Goal: Task Accomplishment & Management: Manage account settings

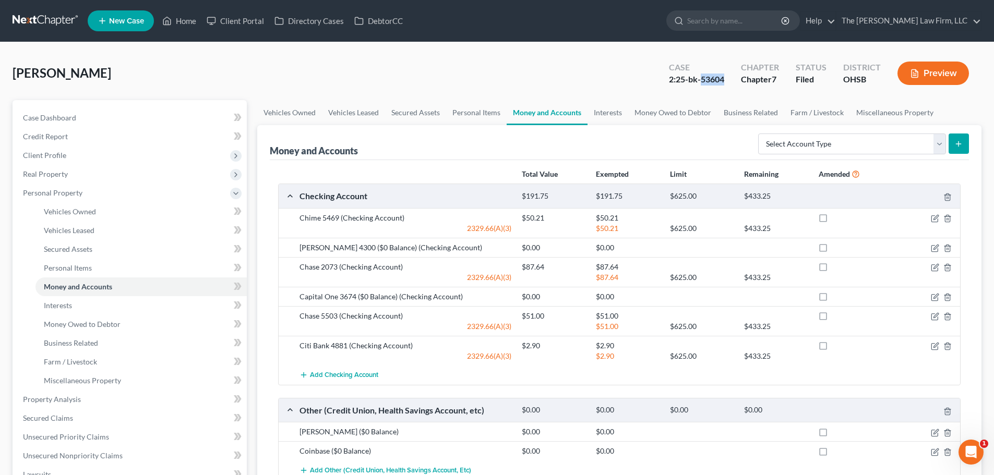
drag, startPoint x: 701, startPoint y: 79, endPoint x: 730, endPoint y: 77, distance: 28.7
click at [730, 77] on div "Case 2:25-bk-53604" at bounding box center [697, 74] width 72 height 31
copy div "53604"
click at [177, 22] on link "Home" at bounding box center [179, 20] width 44 height 19
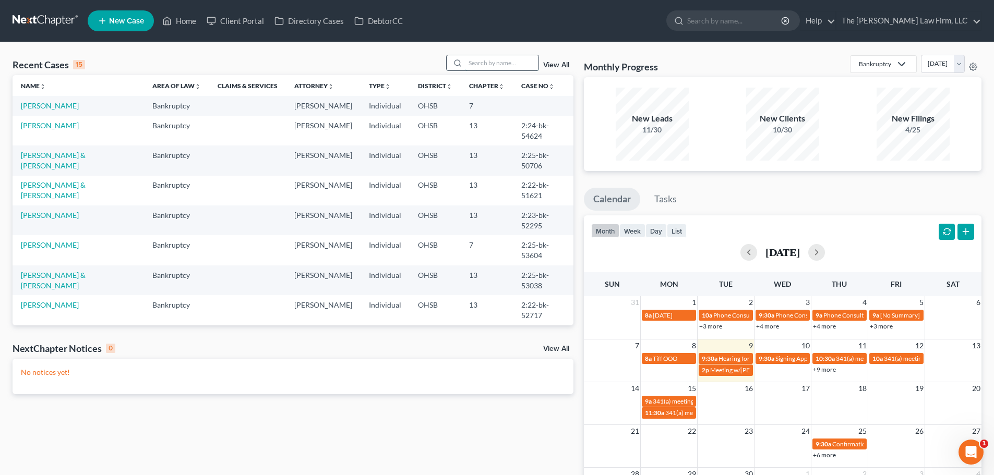
click at [507, 61] on input "search" at bounding box center [501, 62] width 73 height 15
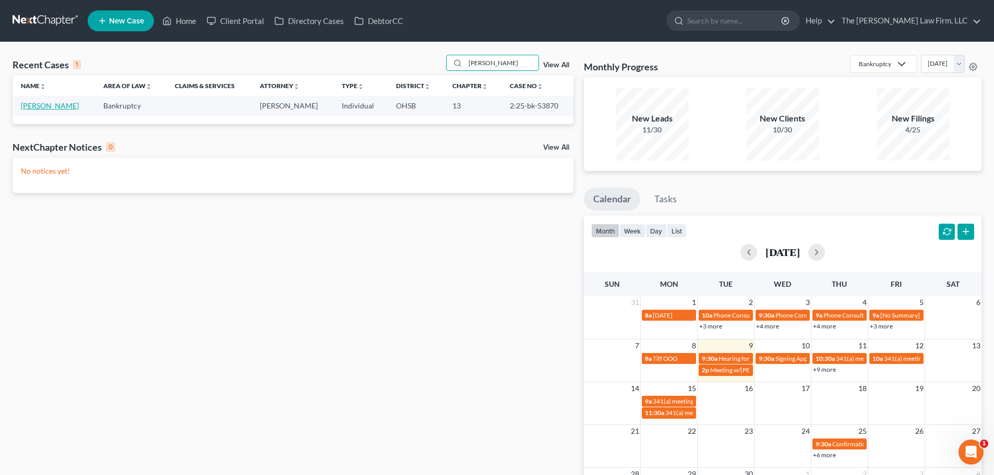
type input "[PERSON_NAME]"
click at [40, 103] on link "[PERSON_NAME]" at bounding box center [50, 105] width 58 height 9
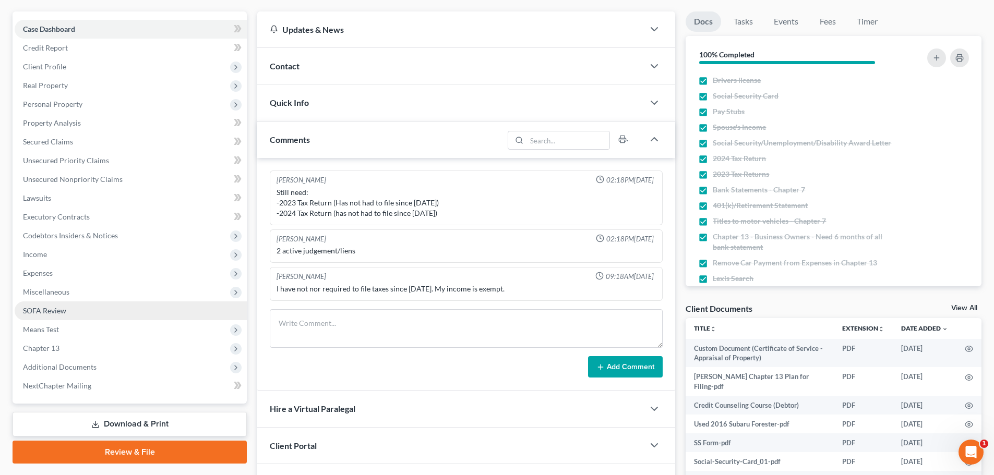
scroll to position [197, 0]
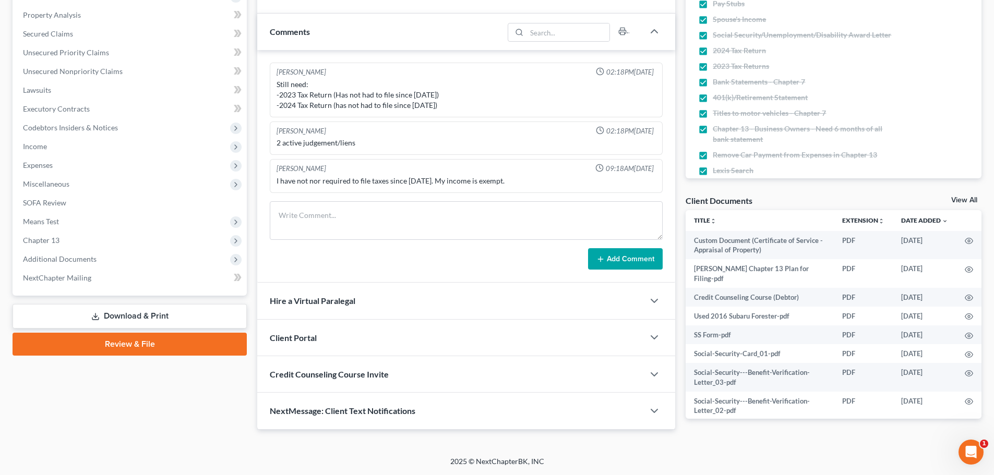
drag, startPoint x: 72, startPoint y: 259, endPoint x: 87, endPoint y: 291, distance: 35.2
click at [72, 259] on span "Additional Documents" at bounding box center [60, 259] width 74 height 9
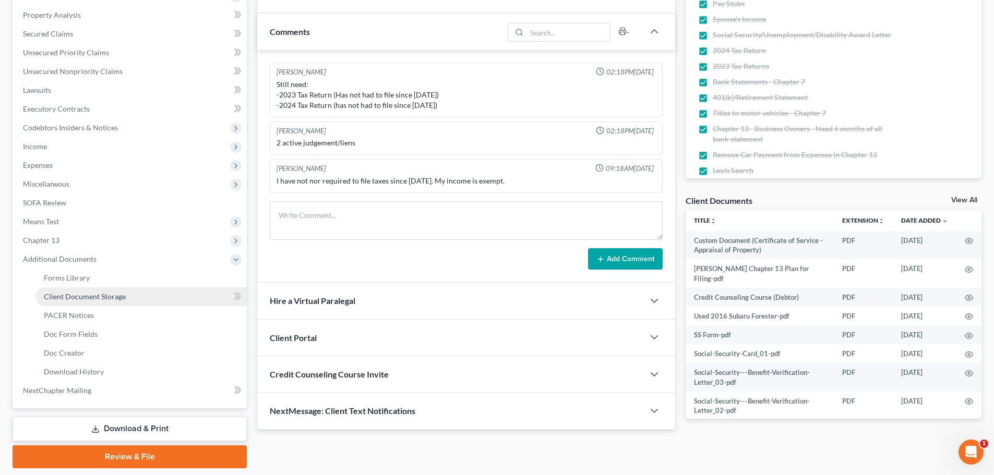
click at [89, 295] on span "Client Document Storage" at bounding box center [85, 296] width 82 height 9
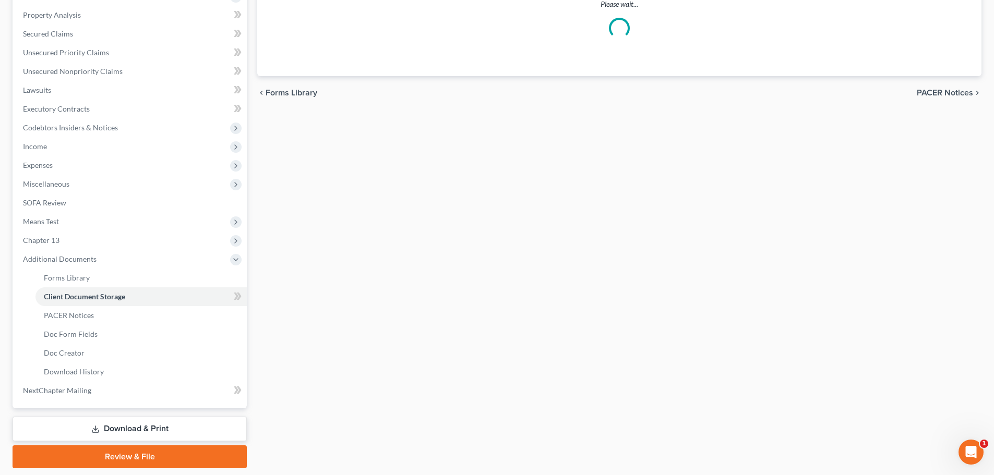
scroll to position [111, 0]
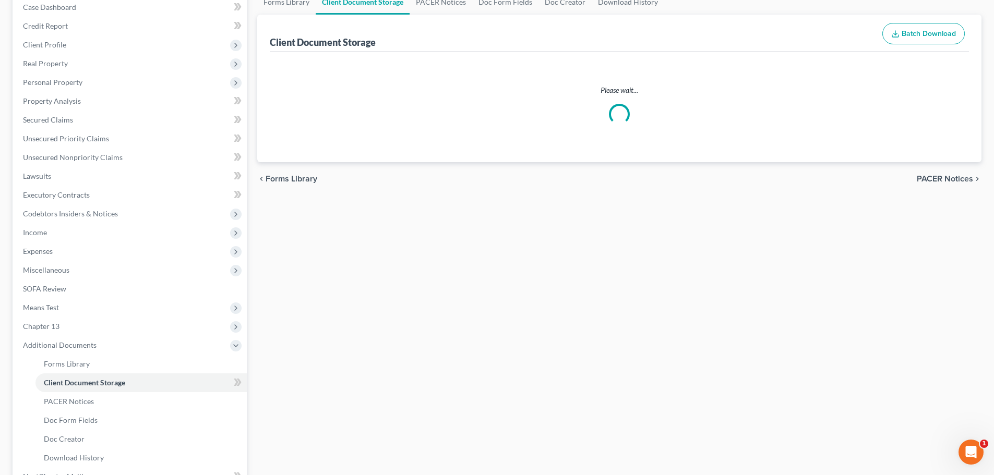
select select "52"
select select "61"
select select "7"
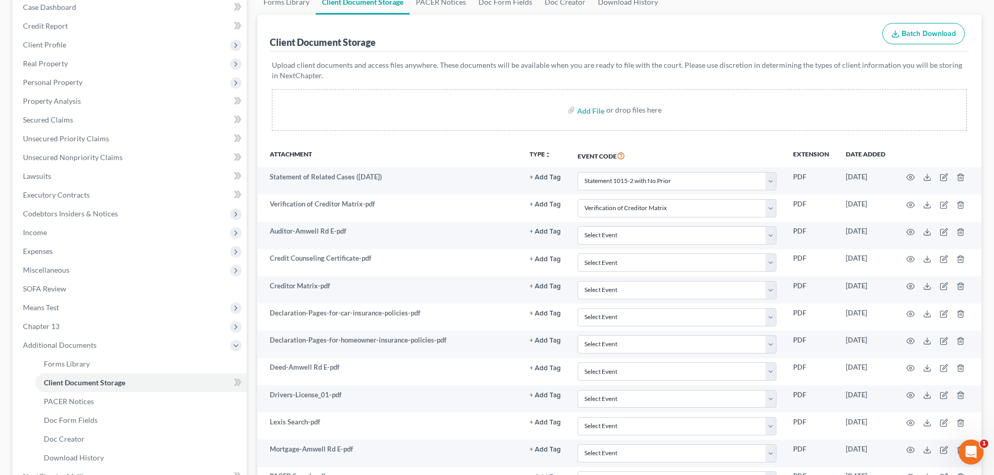
scroll to position [0, 0]
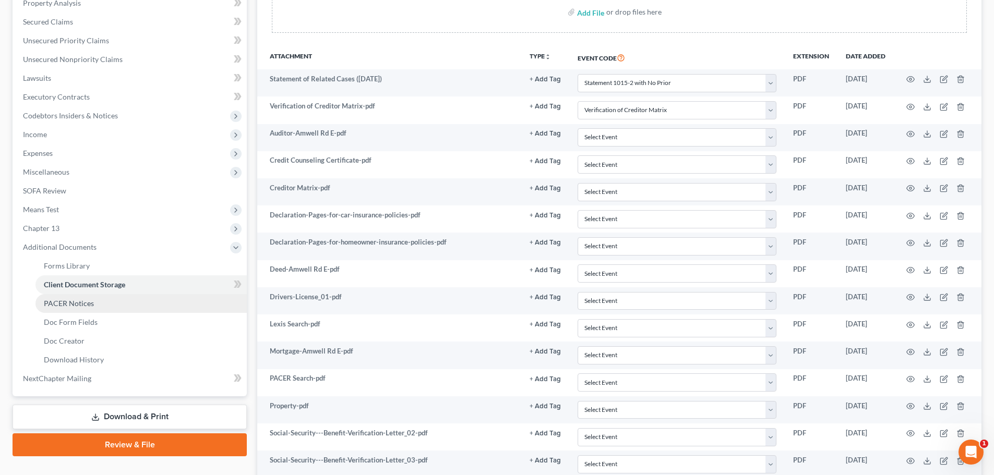
click at [77, 305] on span "PACER Notices" at bounding box center [69, 303] width 50 height 9
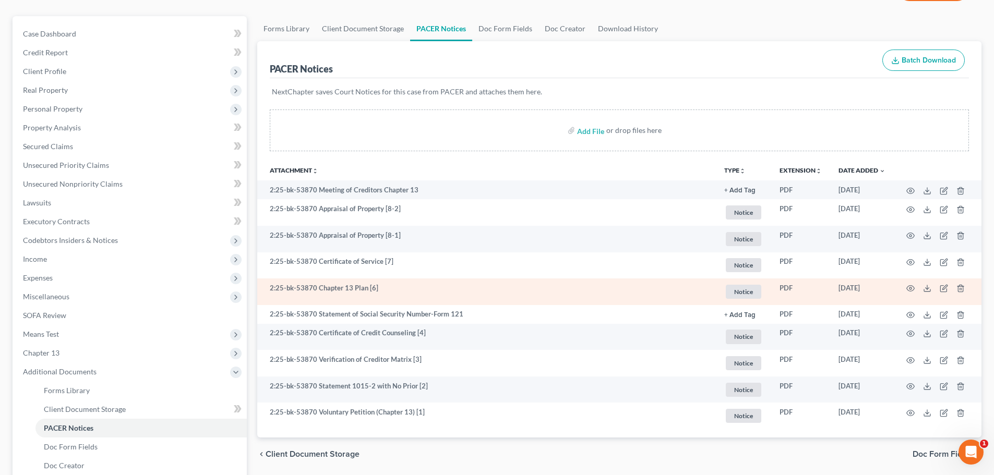
scroll to position [157, 0]
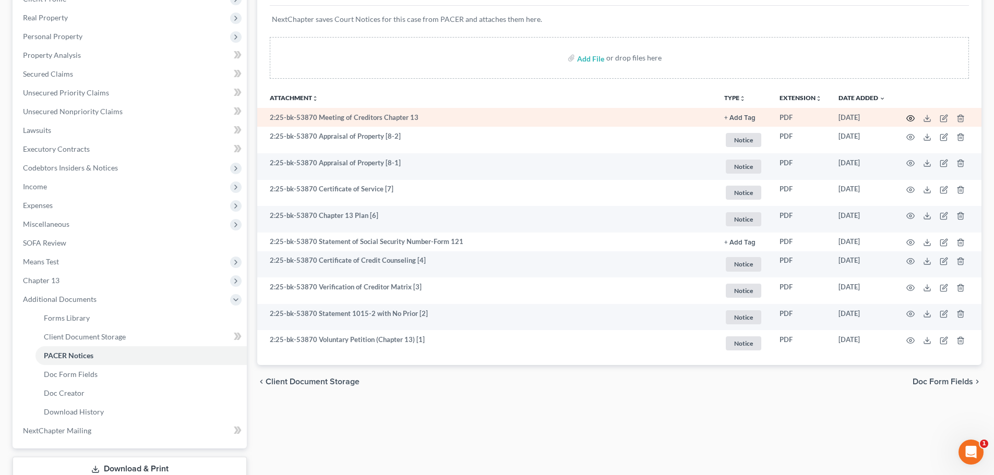
click at [909, 116] on icon "button" at bounding box center [910, 118] width 8 height 8
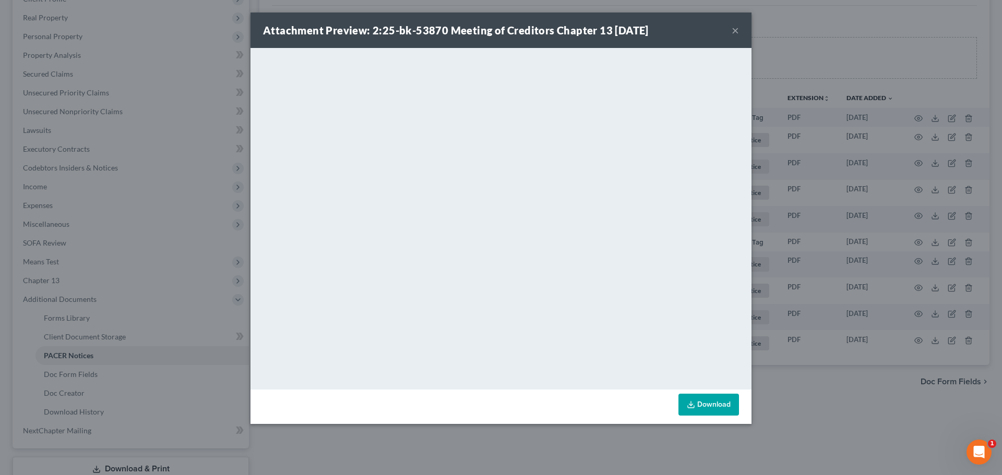
click at [736, 30] on button "×" at bounding box center [735, 30] width 7 height 13
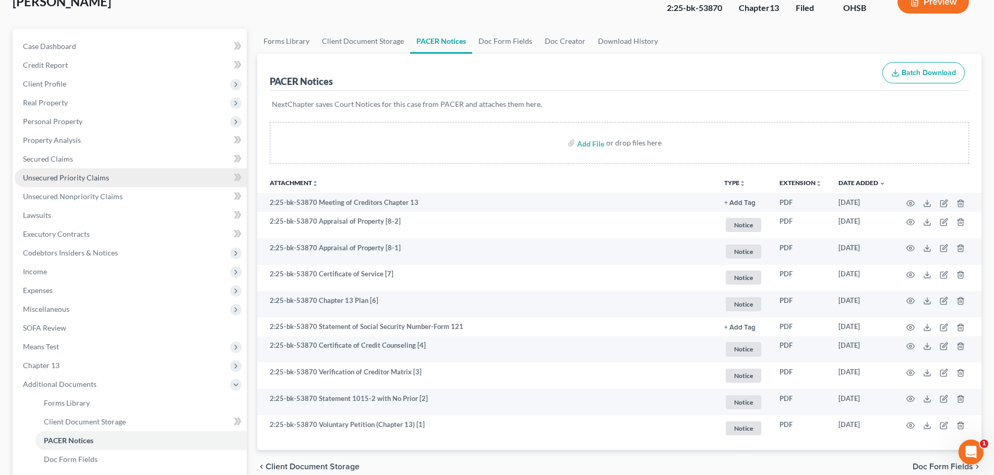
scroll to position [0, 0]
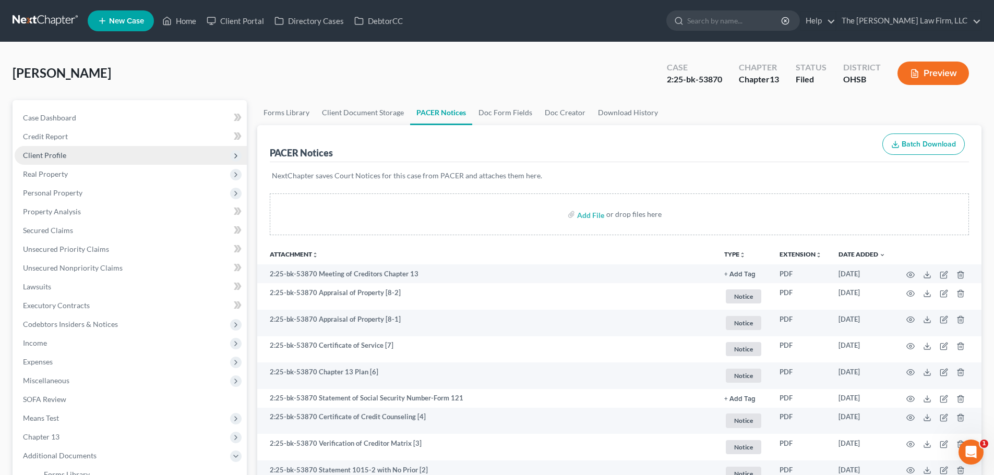
drag, startPoint x: 54, startPoint y: 152, endPoint x: 55, endPoint y: 161, distance: 8.5
click at [54, 152] on span "Client Profile" at bounding box center [44, 155] width 43 height 9
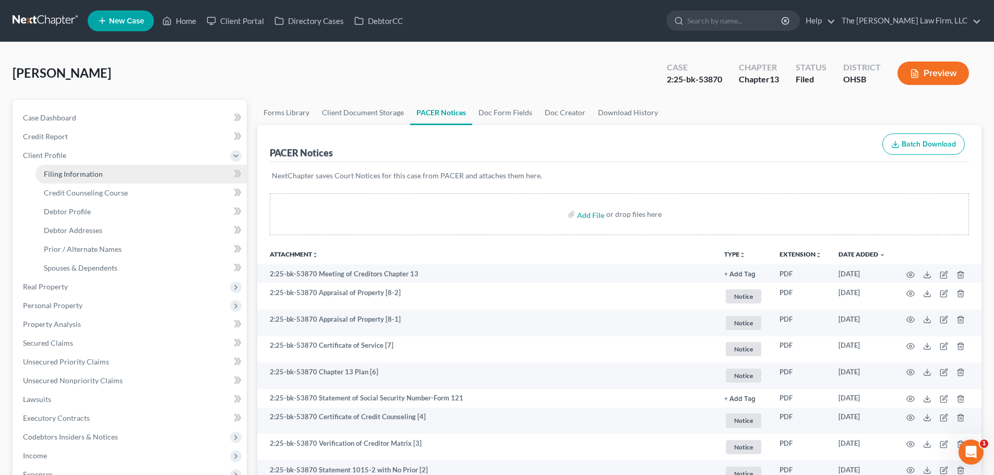
click at [63, 176] on span "Filing Information" at bounding box center [73, 174] width 59 height 9
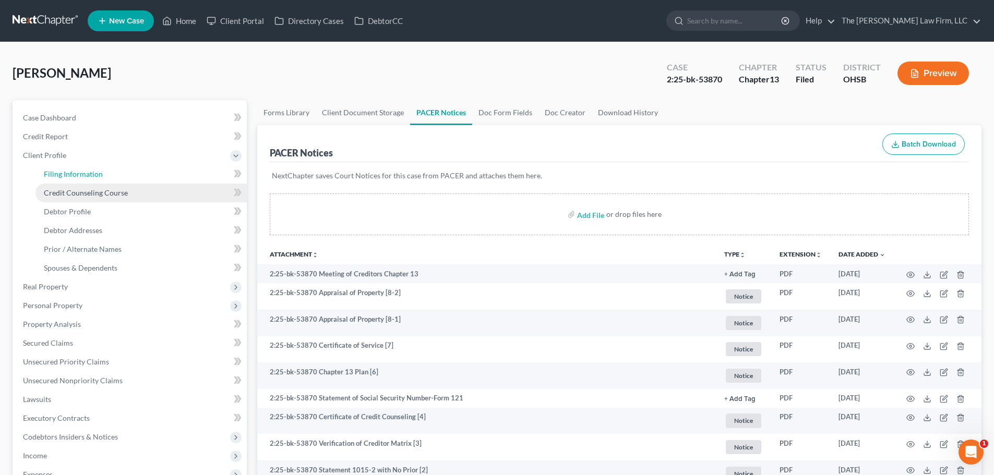
select select "1"
select select "0"
select select "3"
select select "62"
select select "2"
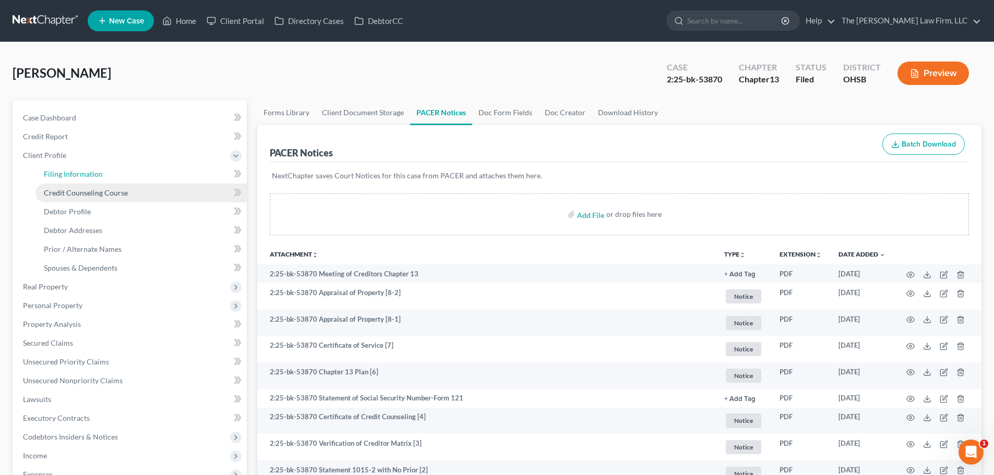
select select "36"
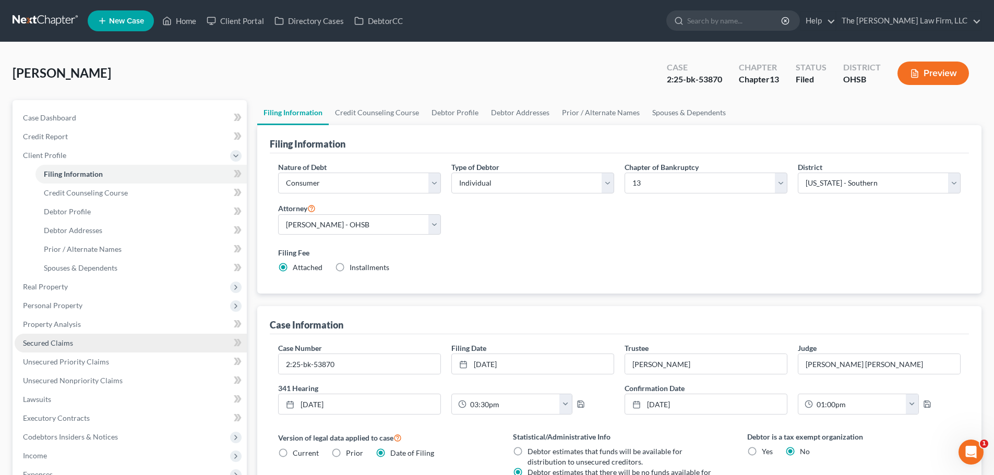
click at [42, 340] on span "Secured Claims" at bounding box center [48, 343] width 50 height 9
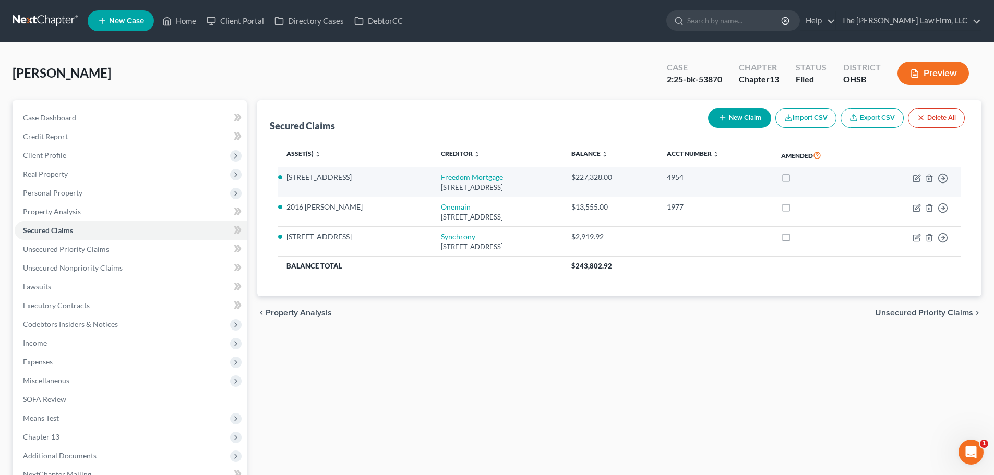
click at [918, 183] on td "Move to E Move to F Move to G Move to Notice Only" at bounding box center [913, 182] width 93 height 30
click at [917, 179] on icon "button" at bounding box center [917, 177] width 5 height 5
select select "15"
select select "3"
select select "12"
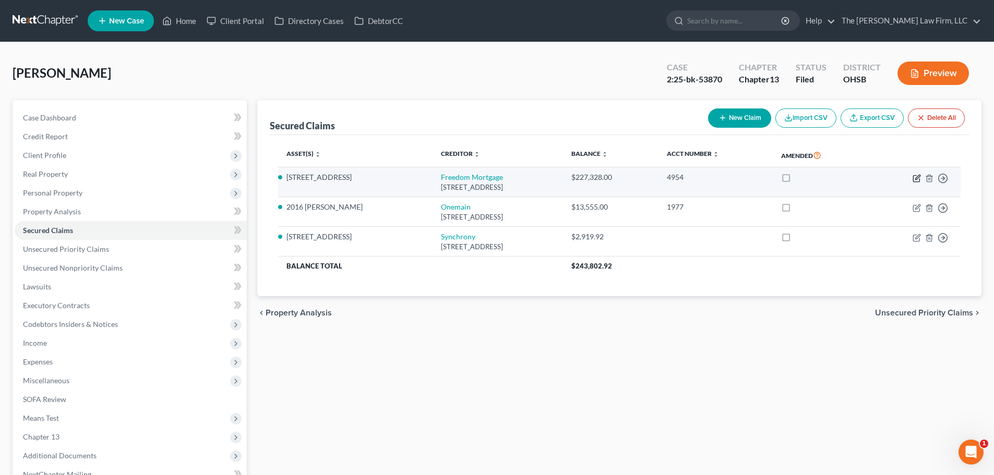
select select "2"
select select "0"
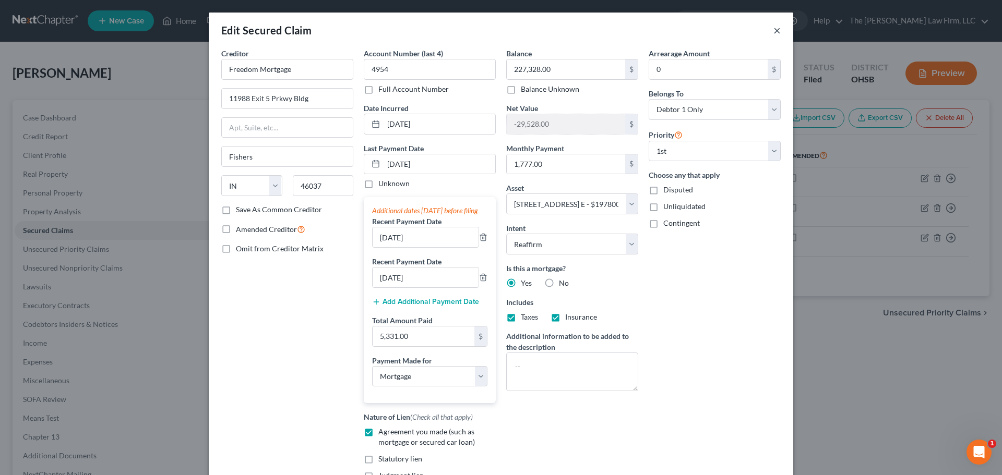
click at [773, 26] on button "×" at bounding box center [776, 30] width 7 height 13
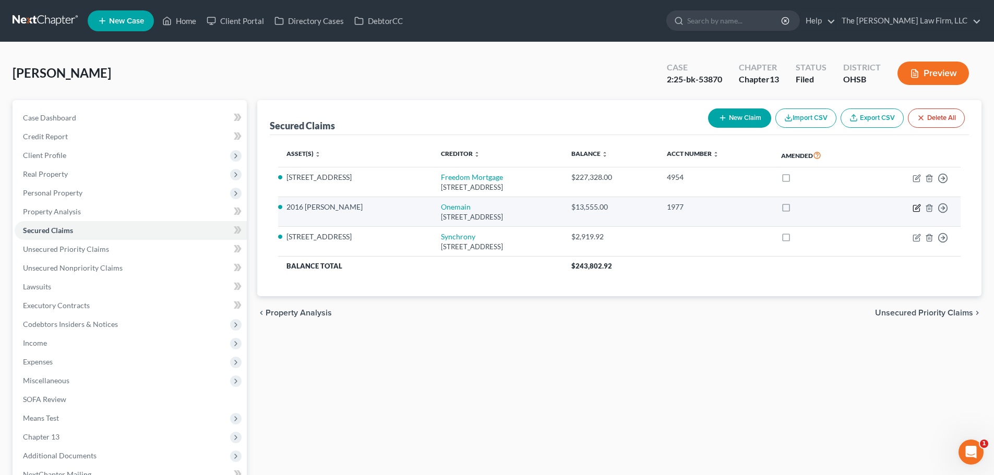
click at [917, 208] on icon "button" at bounding box center [917, 207] width 5 height 5
select select "15"
select select "0"
select select "14"
select select "2"
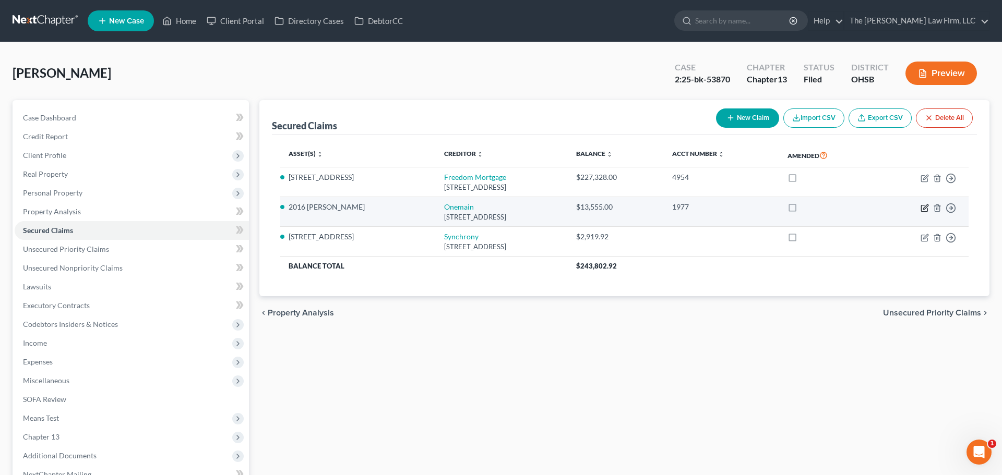
select select "0"
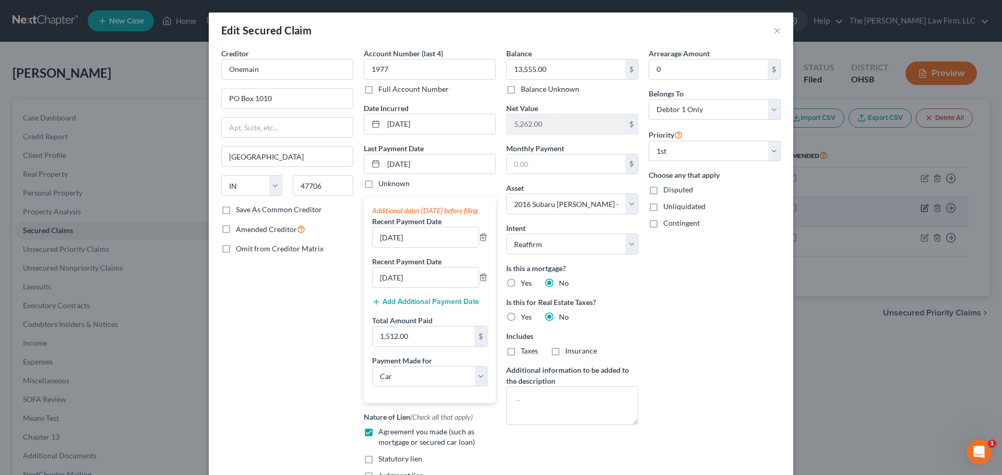
click at [917, 208] on div "Edit Secured Claim × Creditor * Onemain [GEOGRAPHIC_DATA] [US_STATE][GEOGRAPHIC…" at bounding box center [501, 237] width 1002 height 475
click at [773, 33] on button "×" at bounding box center [776, 30] width 7 height 13
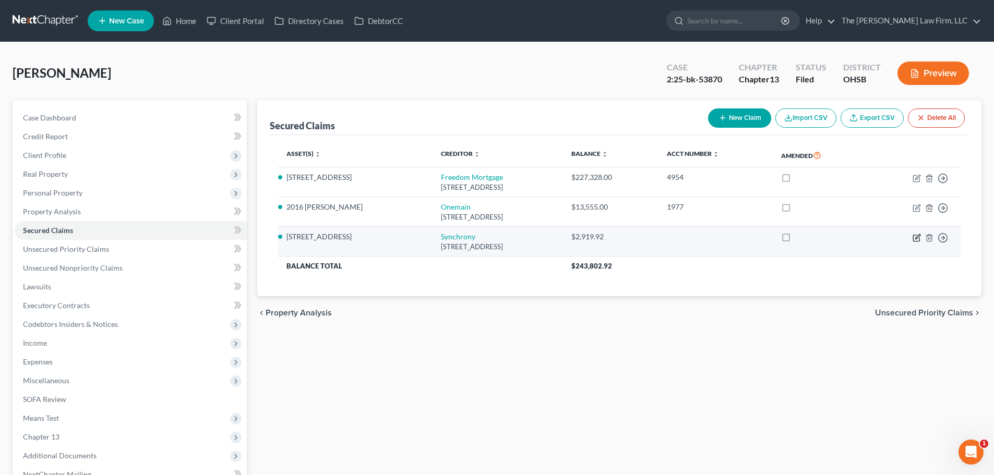
click at [916, 237] on icon "button" at bounding box center [917, 236] width 5 height 5
select select "46"
select select "12"
select select "3"
select select "0"
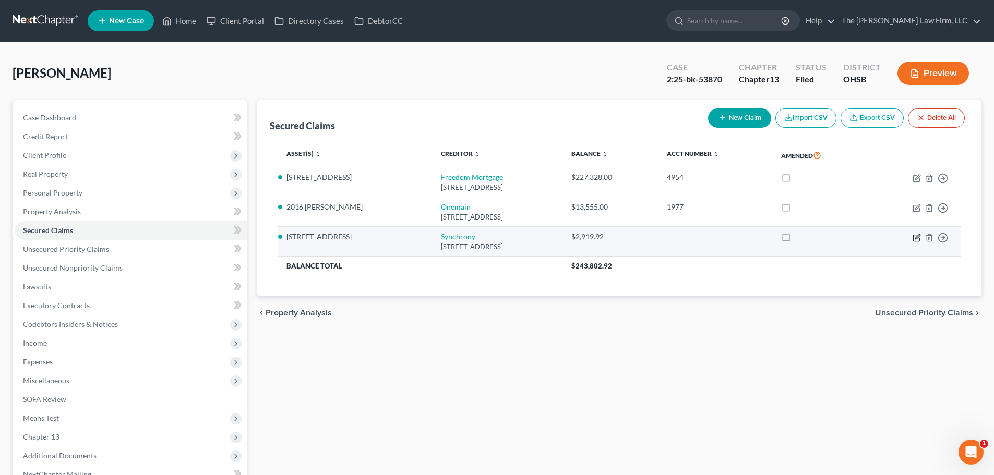
select select "0"
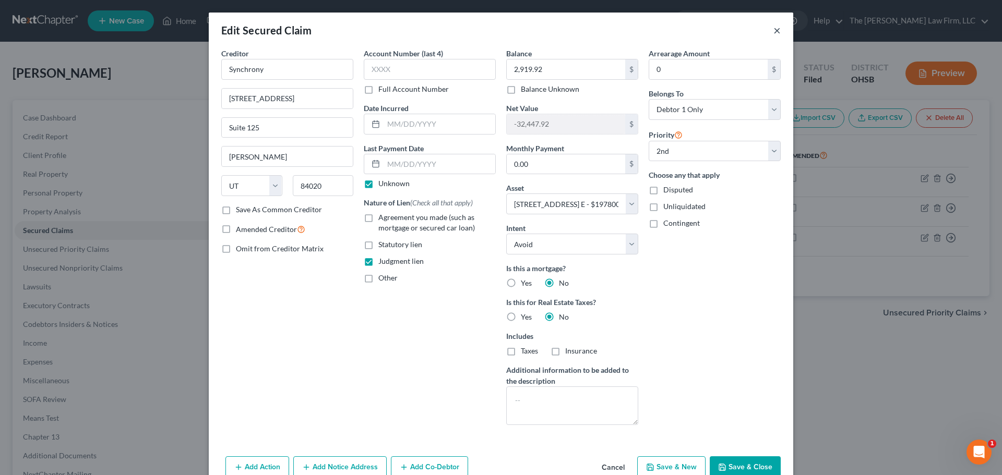
click at [776, 28] on button "×" at bounding box center [776, 30] width 7 height 13
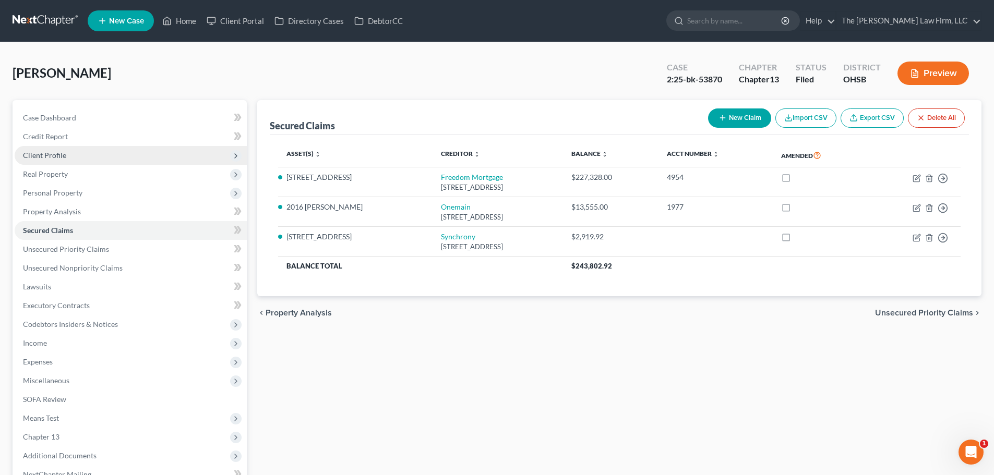
click at [54, 157] on span "Client Profile" at bounding box center [44, 155] width 43 height 9
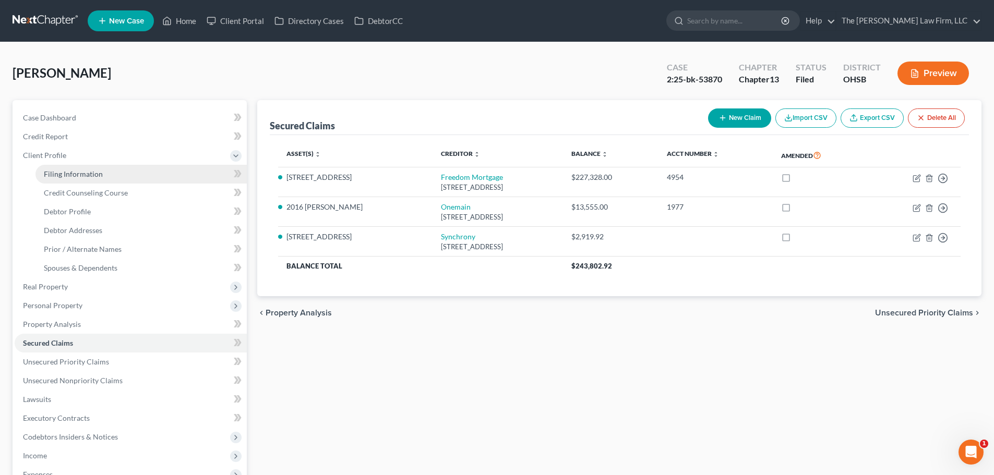
click at [63, 179] on link "Filing Information" at bounding box center [140, 174] width 211 height 19
select select "1"
select select "0"
select select "3"
select select "62"
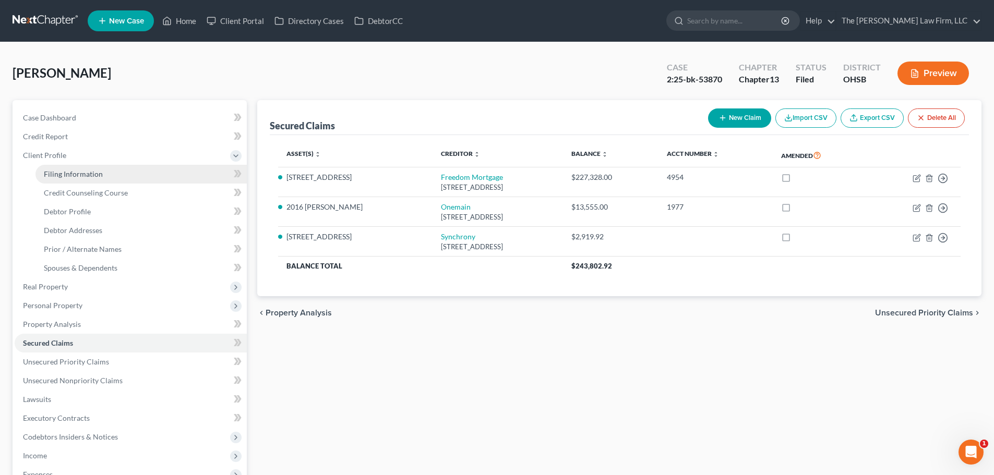
select select "2"
select select "36"
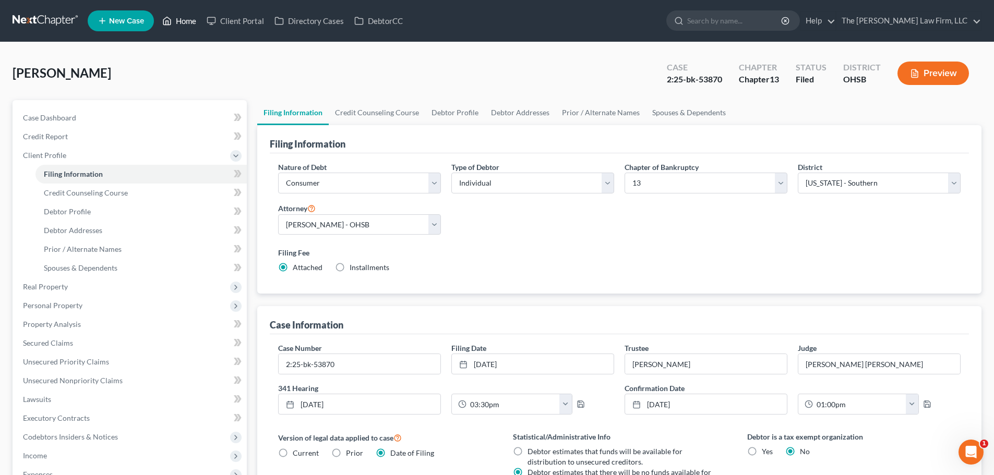
drag, startPoint x: 180, startPoint y: 20, endPoint x: 317, endPoint y: 110, distance: 164.0
click at [180, 20] on link "Home" at bounding box center [179, 20] width 44 height 19
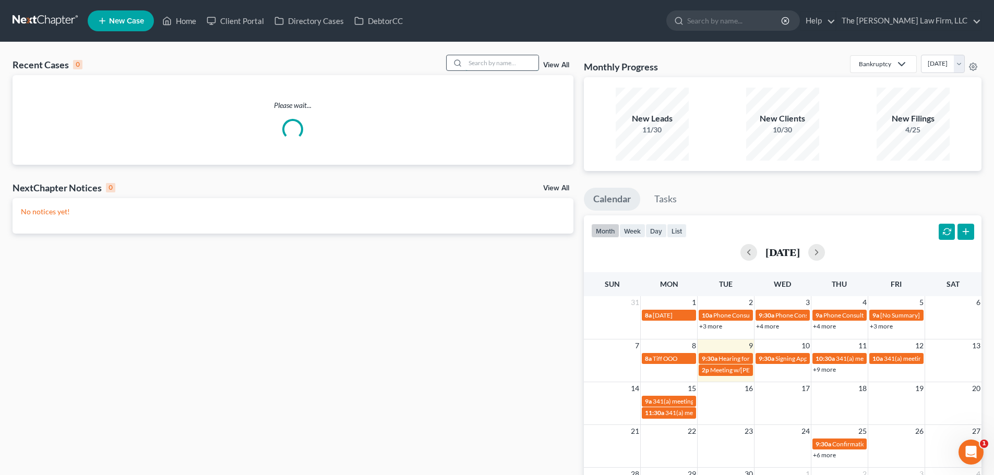
click at [507, 56] on input "search" at bounding box center [501, 62] width 73 height 15
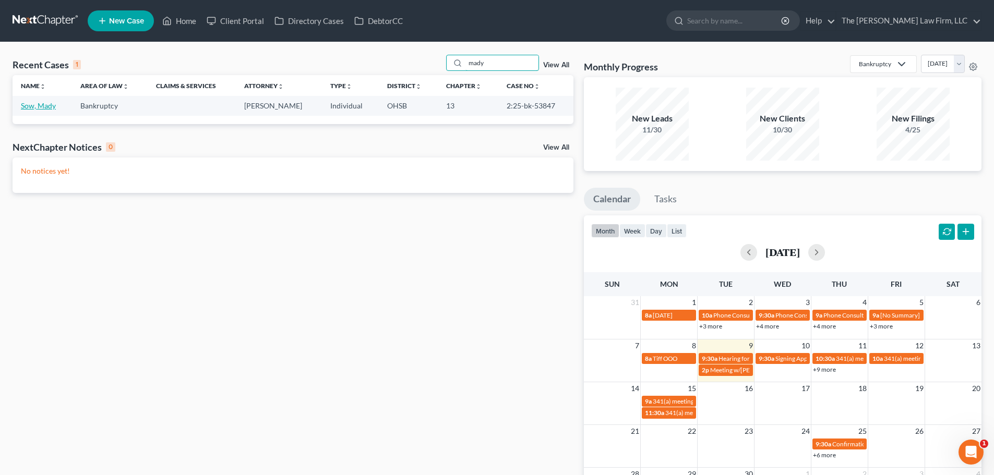
type input "mady"
click at [42, 107] on link "Sow, Mady" at bounding box center [38, 105] width 35 height 9
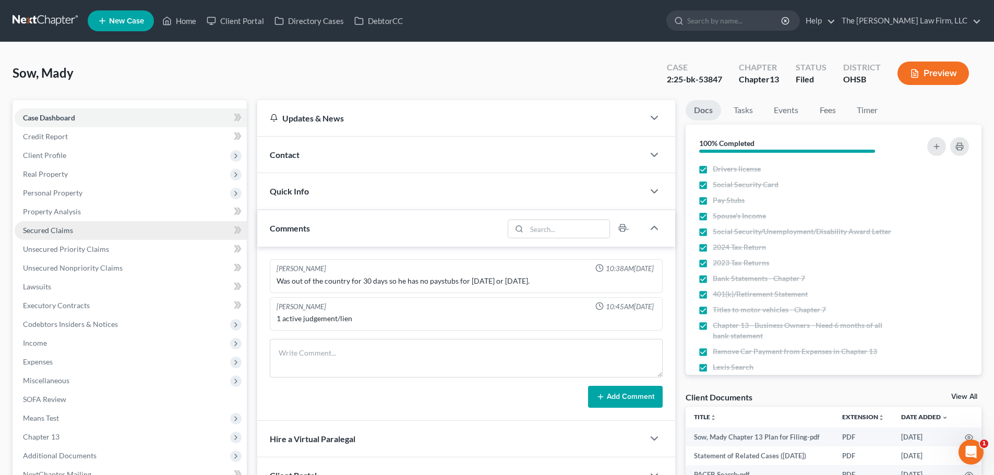
click at [60, 228] on span "Secured Claims" at bounding box center [48, 230] width 50 height 9
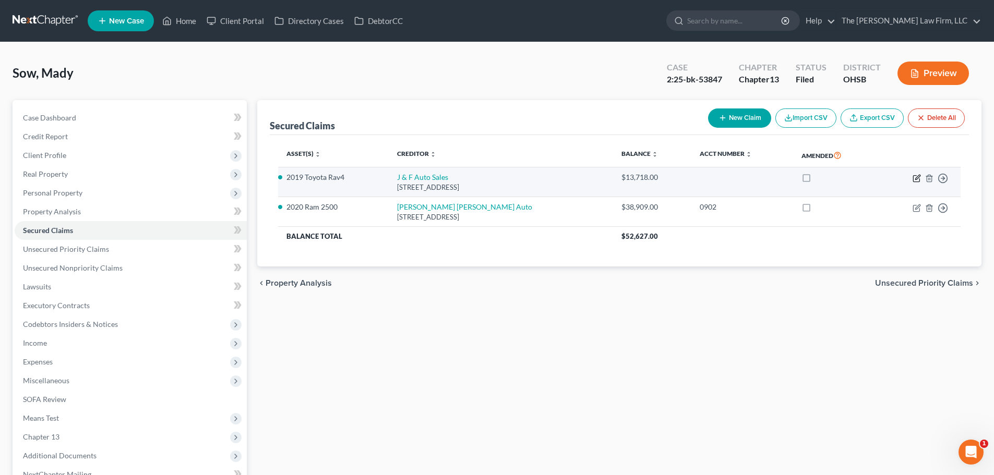
click at [917, 180] on icon "button" at bounding box center [917, 178] width 8 height 8
select select "36"
select select "0"
select select "3"
select select "0"
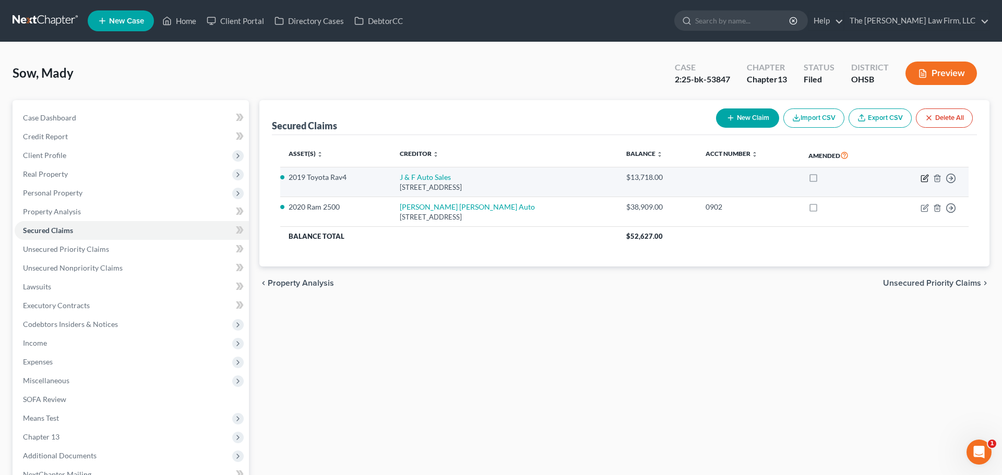
select select "0"
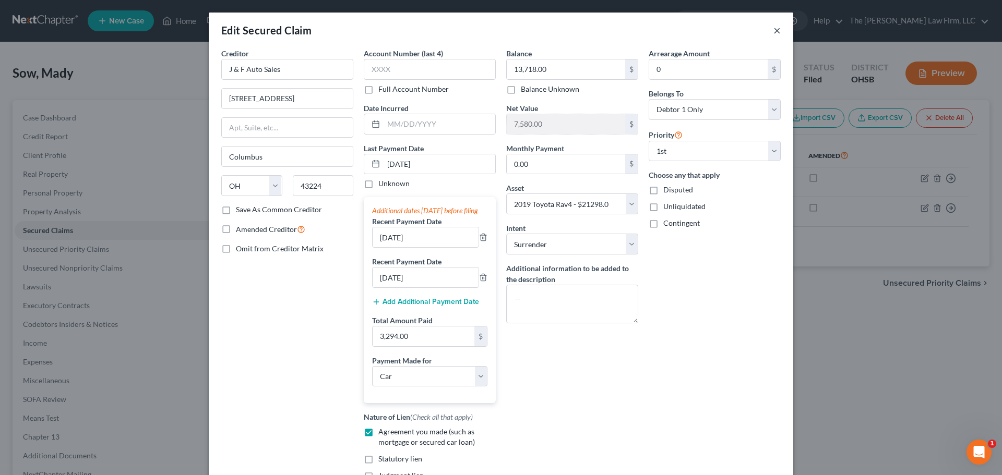
click at [773, 28] on button "×" at bounding box center [776, 30] width 7 height 13
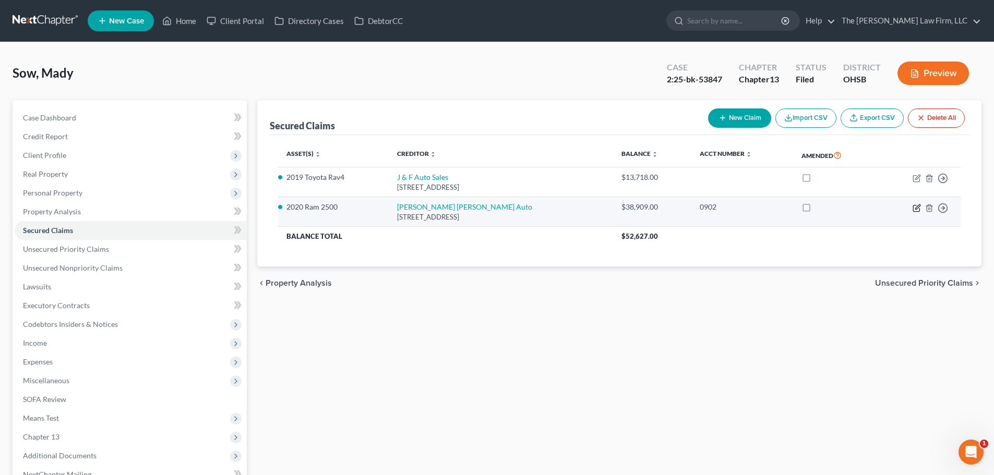
click at [916, 210] on icon "button" at bounding box center [917, 208] width 8 height 8
select select "45"
select select "0"
select select "9"
select select "2"
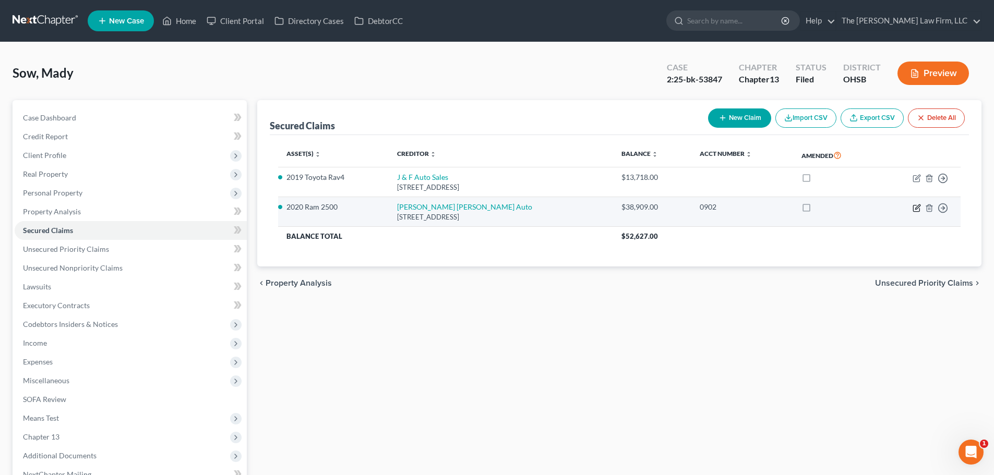
select select "0"
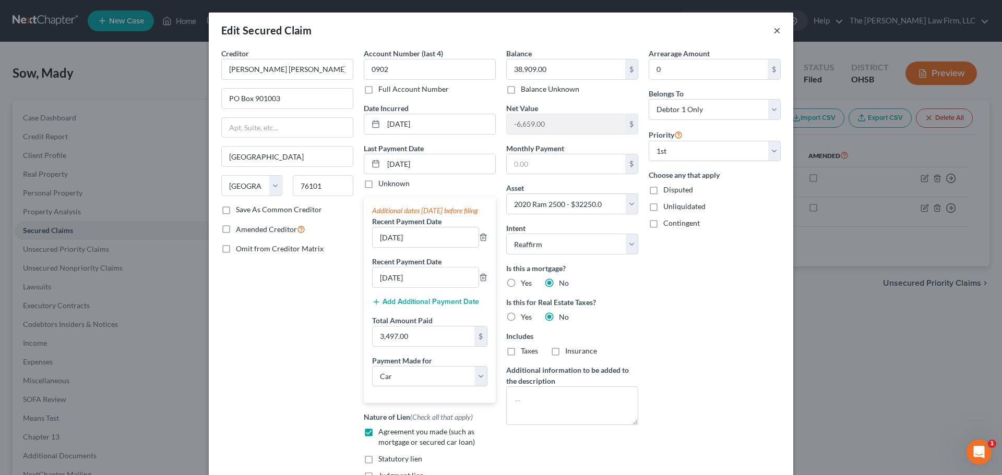
click at [775, 30] on button "×" at bounding box center [776, 30] width 7 height 13
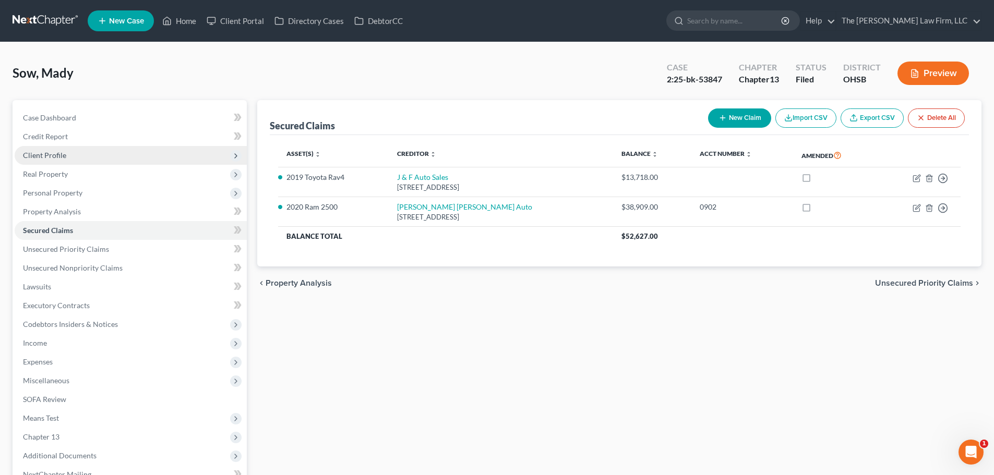
click at [51, 154] on span "Client Profile" at bounding box center [44, 155] width 43 height 9
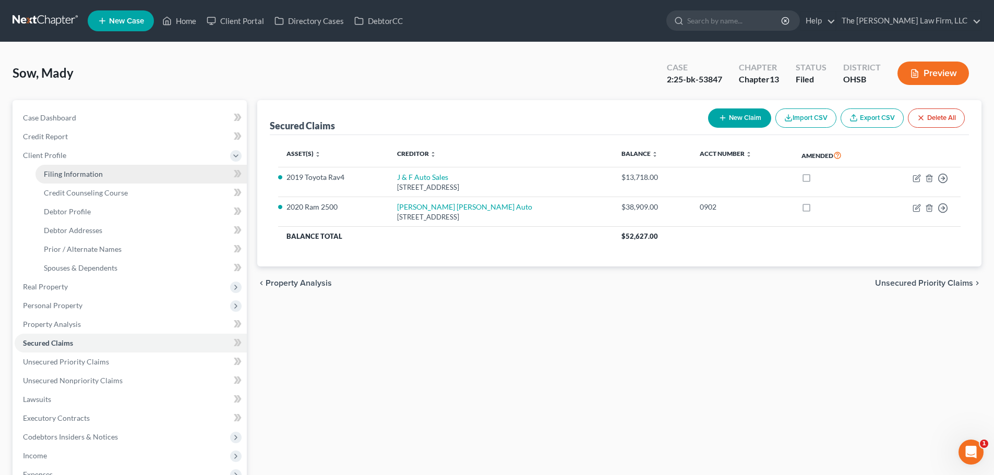
click at [59, 172] on span "Filing Information" at bounding box center [73, 174] width 59 height 9
select select "1"
select select "0"
select select "3"
select select "62"
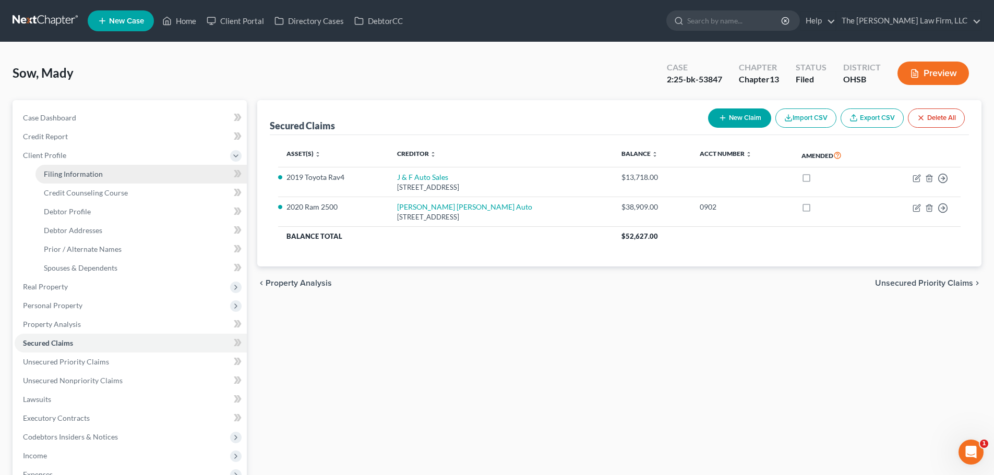
select select "2"
select select "36"
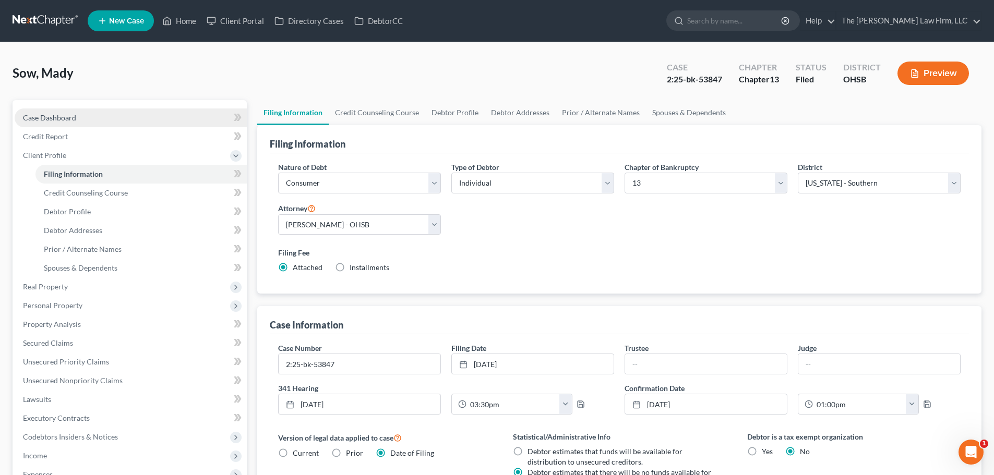
click at [51, 114] on span "Case Dashboard" at bounding box center [49, 117] width 53 height 9
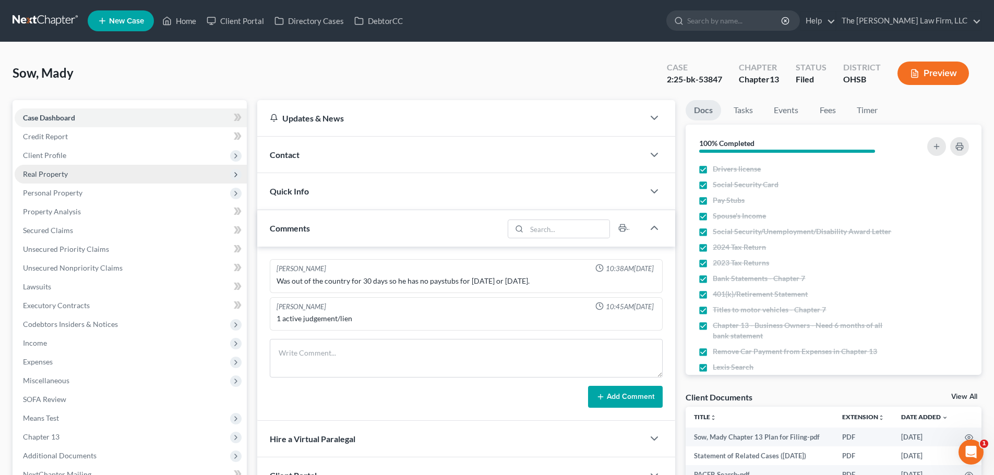
drag, startPoint x: 54, startPoint y: 151, endPoint x: 65, endPoint y: 170, distance: 21.7
click at [54, 151] on span "Client Profile" at bounding box center [44, 155] width 43 height 9
click at [66, 171] on span "Filing Information" at bounding box center [73, 174] width 59 height 9
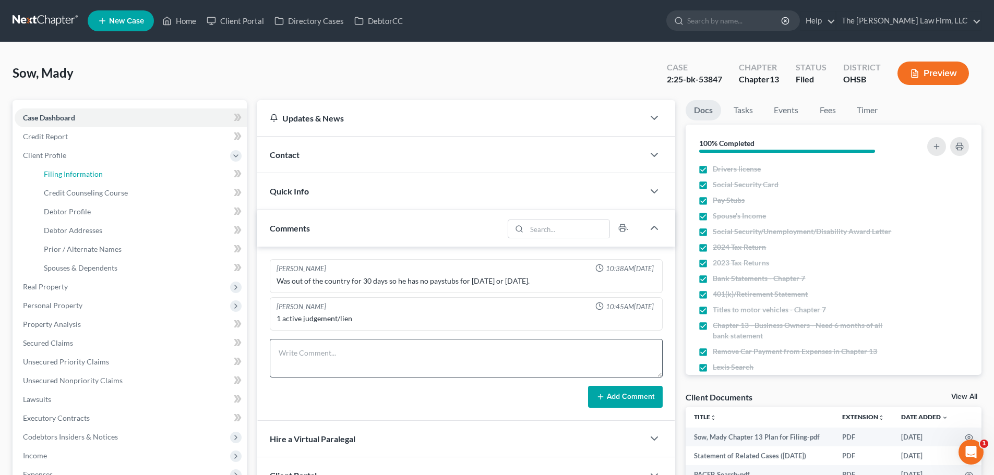
select select "1"
select select "0"
select select "3"
select select "62"
select select "2"
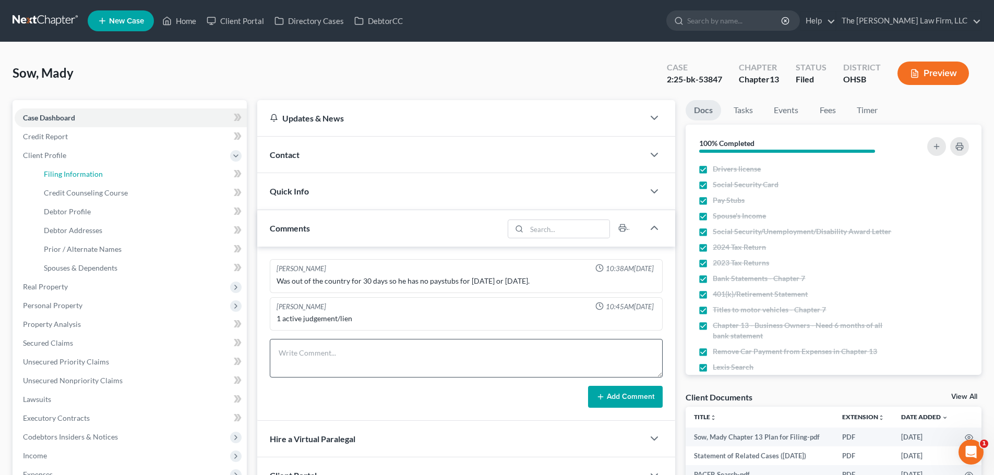
select select "36"
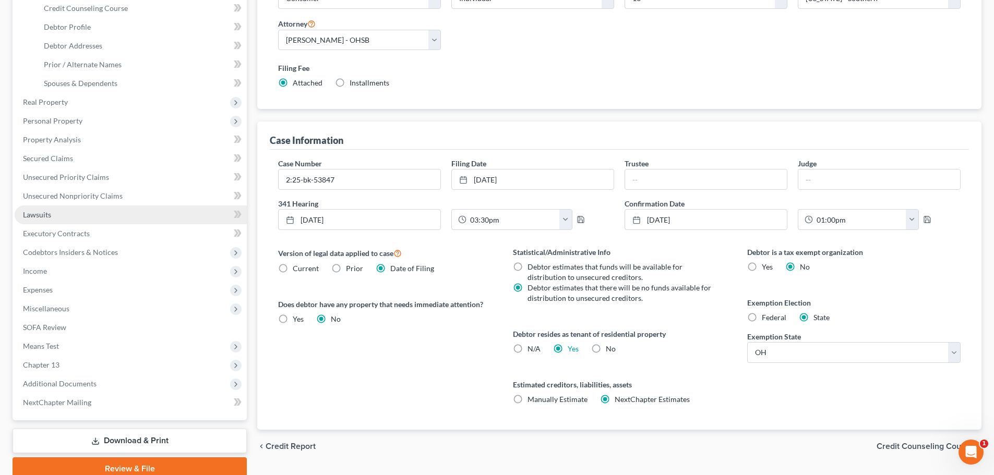
scroll to position [230, 0]
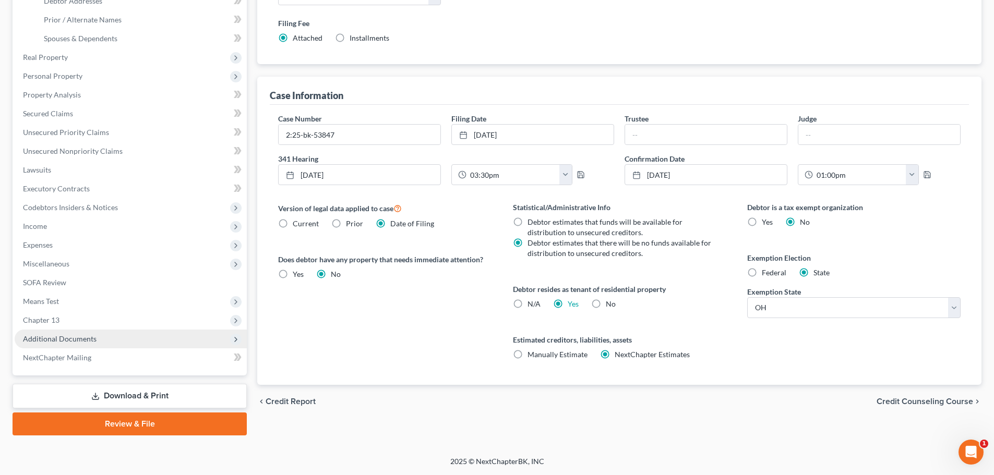
click at [56, 337] on span "Additional Documents" at bounding box center [60, 338] width 74 height 9
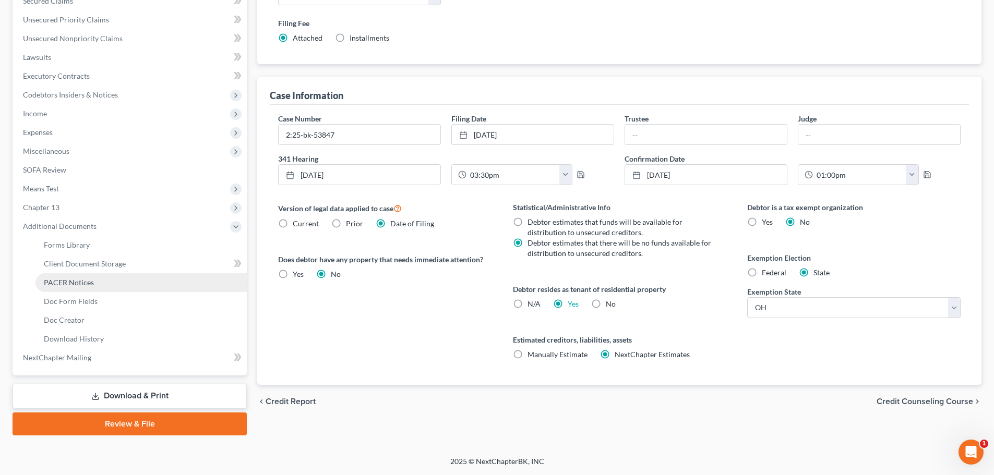
click at [71, 282] on span "PACER Notices" at bounding box center [69, 282] width 50 height 9
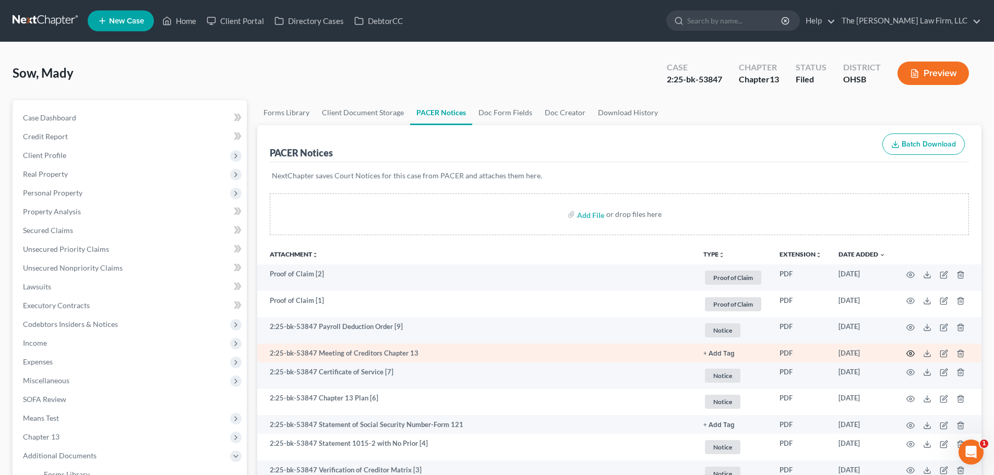
click at [913, 353] on icon "button" at bounding box center [910, 354] width 8 height 8
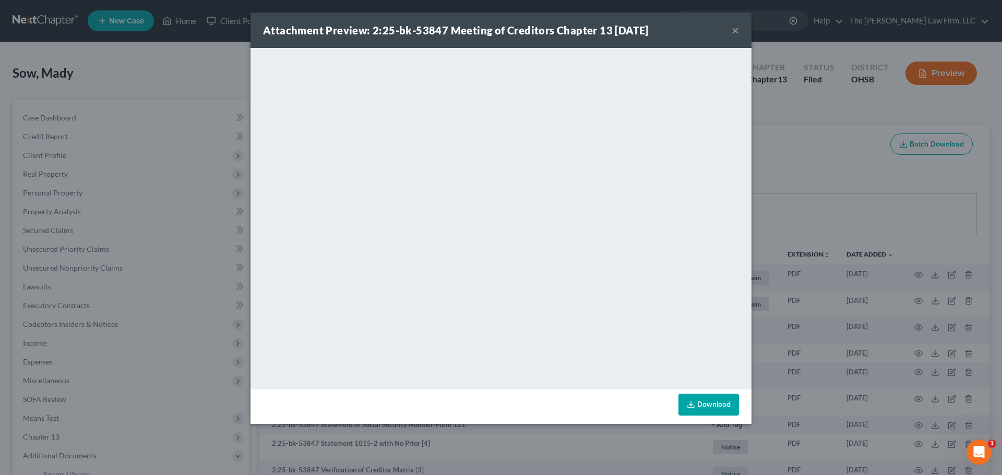
click at [731, 32] on div "Attachment Preview: 2:25-bk-53847 Meeting of Creditors Chapter 13 [DATE] ×" at bounding box center [500, 30] width 501 height 35
click at [737, 29] on button "×" at bounding box center [735, 30] width 7 height 13
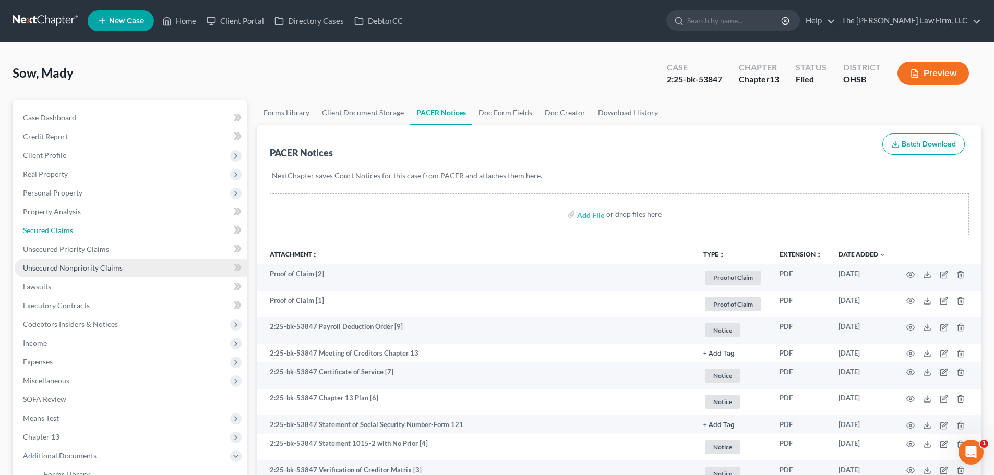
drag, startPoint x: 35, startPoint y: 227, endPoint x: 115, endPoint y: 276, distance: 93.7
click at [35, 227] on span "Secured Claims" at bounding box center [48, 230] width 50 height 9
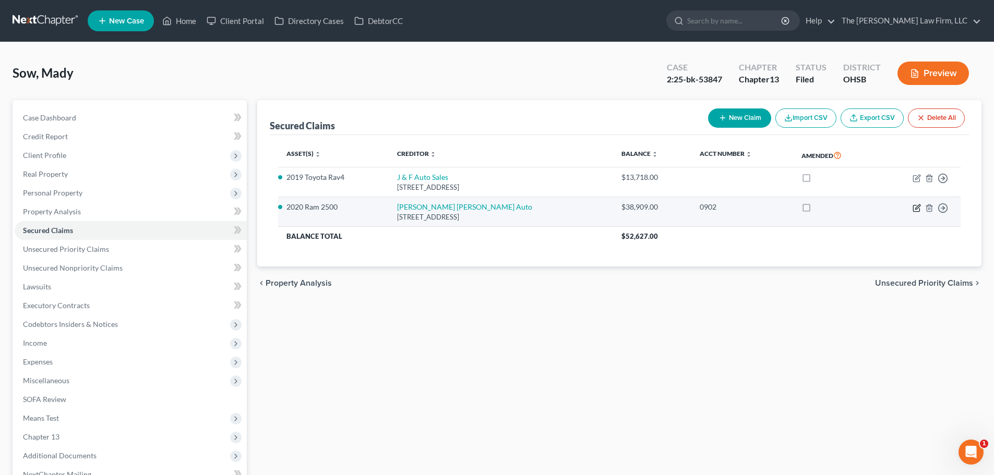
click at [915, 206] on icon "button" at bounding box center [917, 208] width 8 height 8
select select "45"
select select "0"
select select "9"
select select "2"
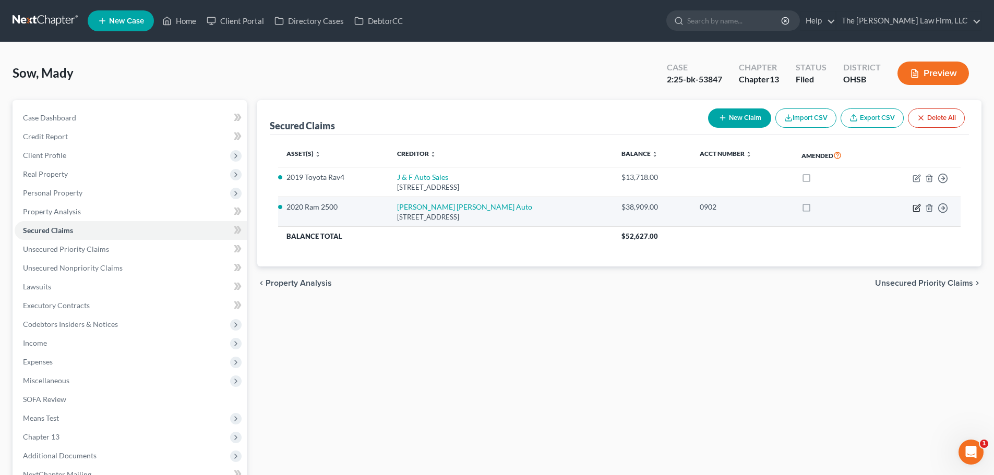
select select "0"
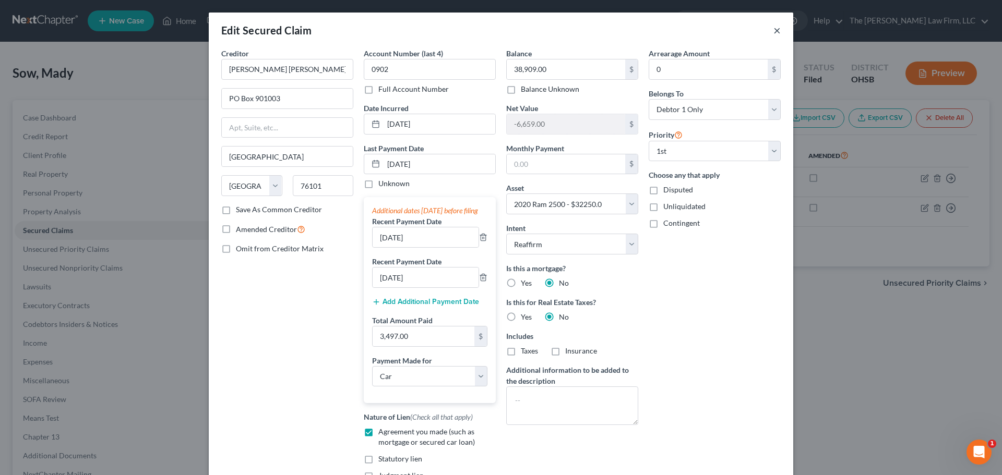
click at [773, 34] on button "×" at bounding box center [776, 30] width 7 height 13
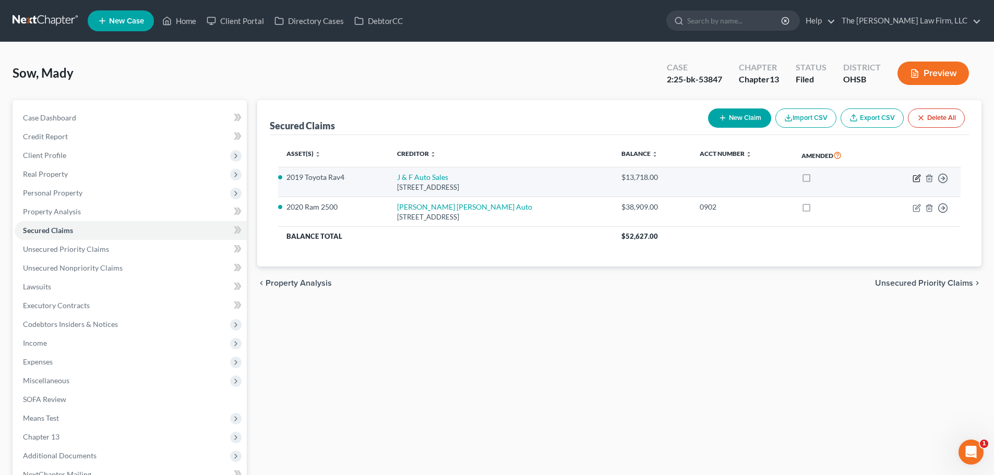
click at [914, 178] on icon "button" at bounding box center [916, 178] width 6 height 6
select select "36"
select select "0"
select select "3"
select select "0"
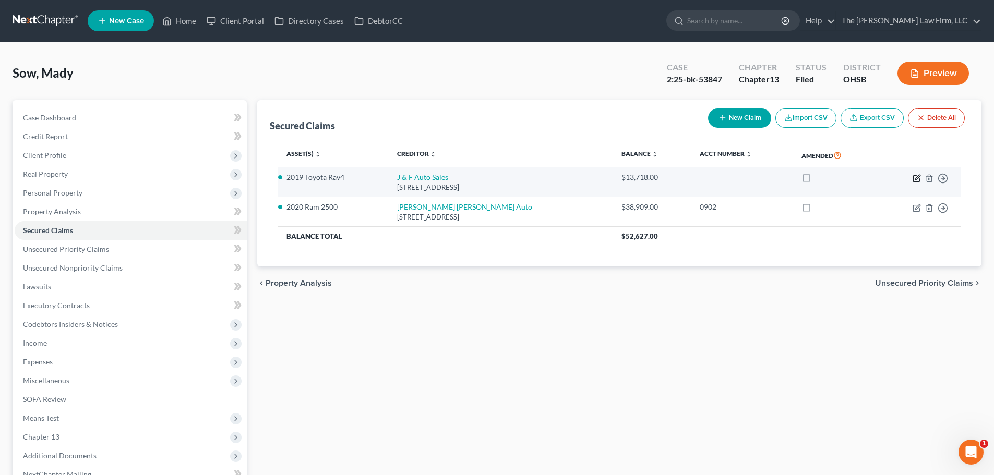
select select "0"
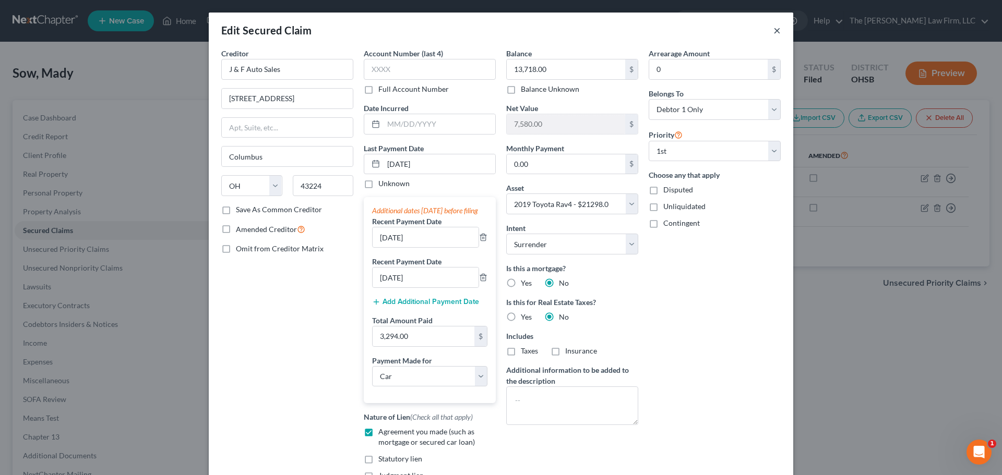
click at [773, 30] on button "×" at bounding box center [776, 30] width 7 height 13
